Goal: Task Accomplishment & Management: Use online tool/utility

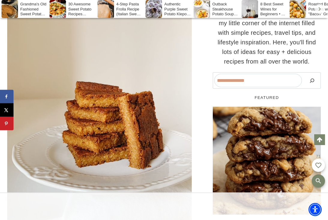
scroll to position [188, 0]
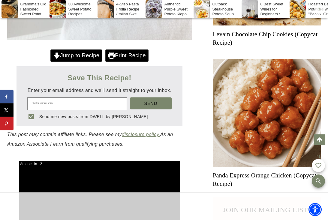
click at [80, 58] on link "Jump to Recipe" at bounding box center [76, 56] width 52 height 12
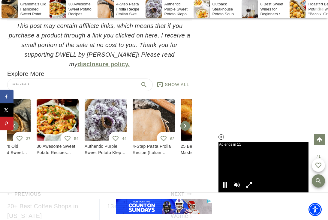
scroll to position [4373, 0]
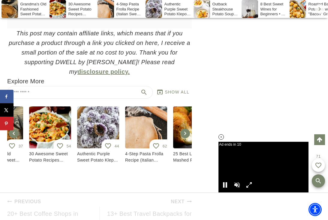
scroll to position [0, 0]
click at [14, 104] on div at bounding box center [13, 135] width 13 height 63
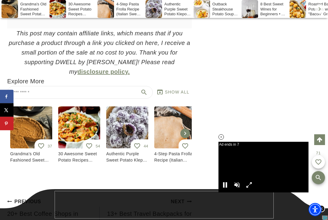
click at [27, 121] on div "Grandma's Old Fashioned Sweet Potato Pie Recipe" at bounding box center [31, 128] width 42 height 42
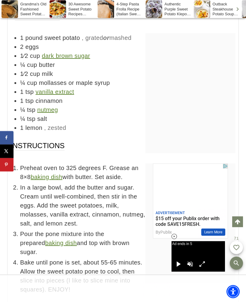
scroll to position [3842, 0]
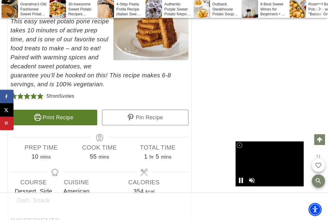
scroll to position [3602, 0]
click at [65, 111] on link "Print Recipe" at bounding box center [54, 118] width 87 height 16
